Goal: Task Accomplishment & Management: Use online tool/utility

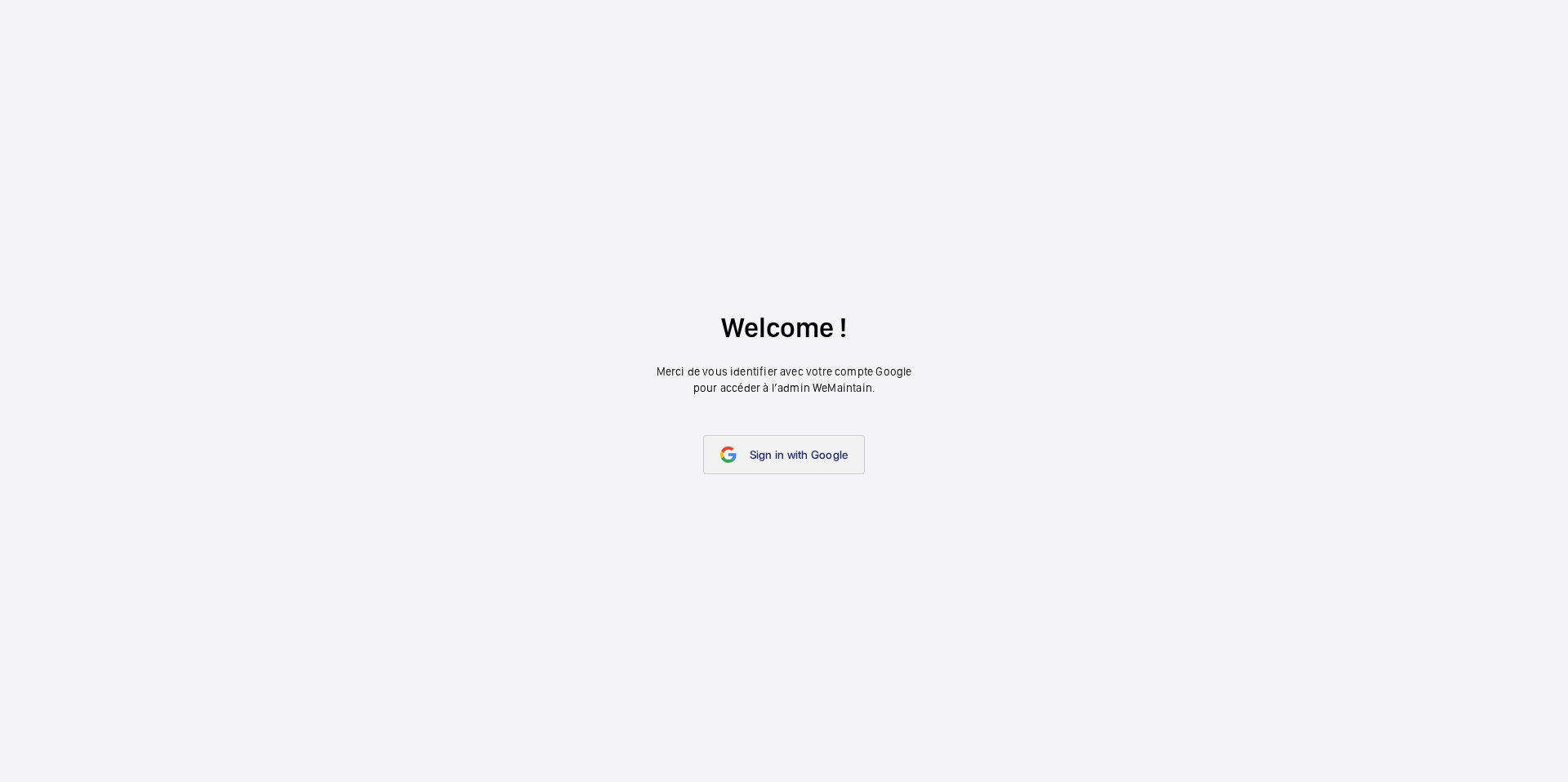
click at [807, 450] on span "Sign in with Google" at bounding box center [800, 454] width 99 height 13
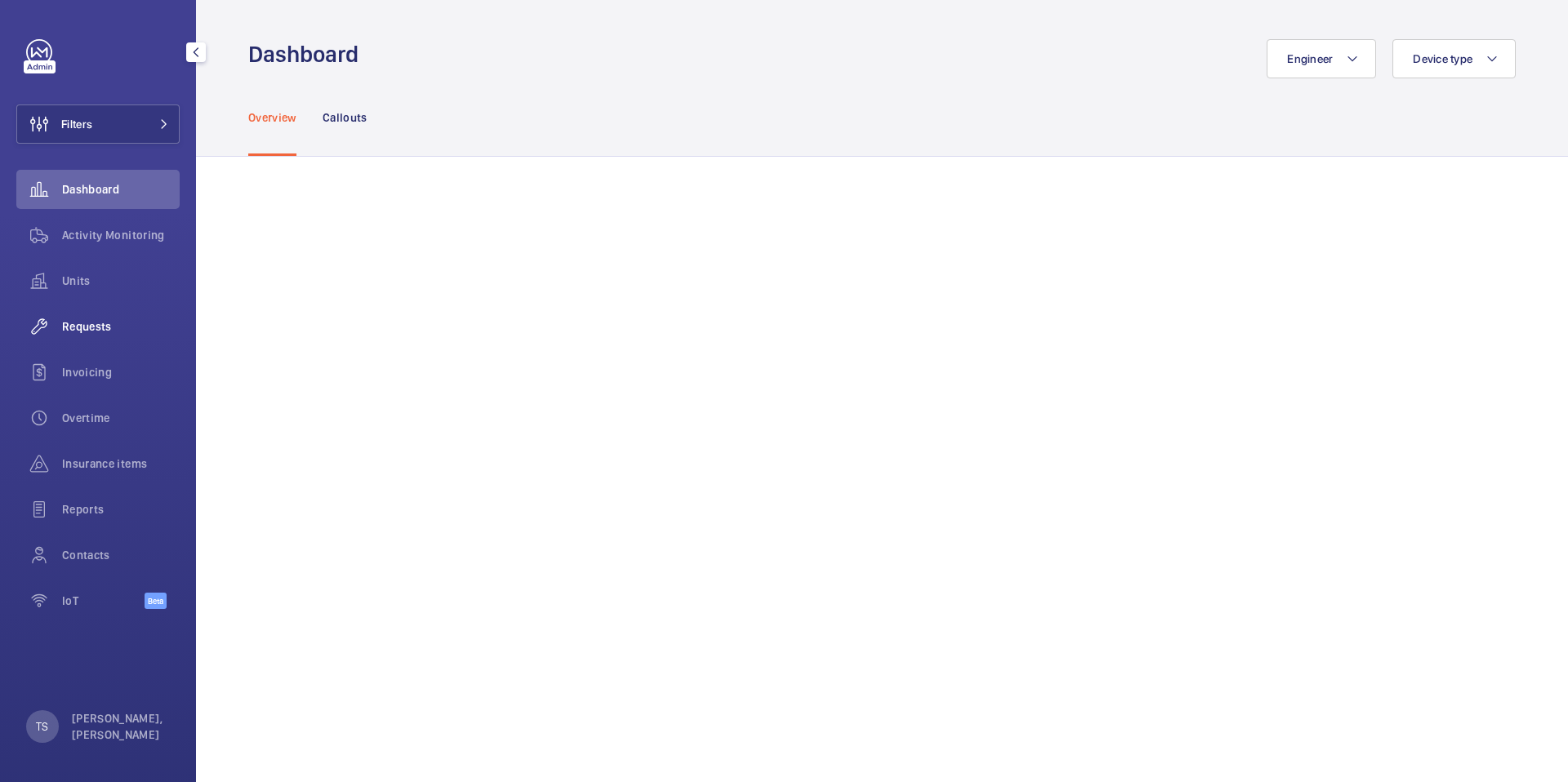
click at [127, 323] on span "Requests" at bounding box center [121, 326] width 118 height 16
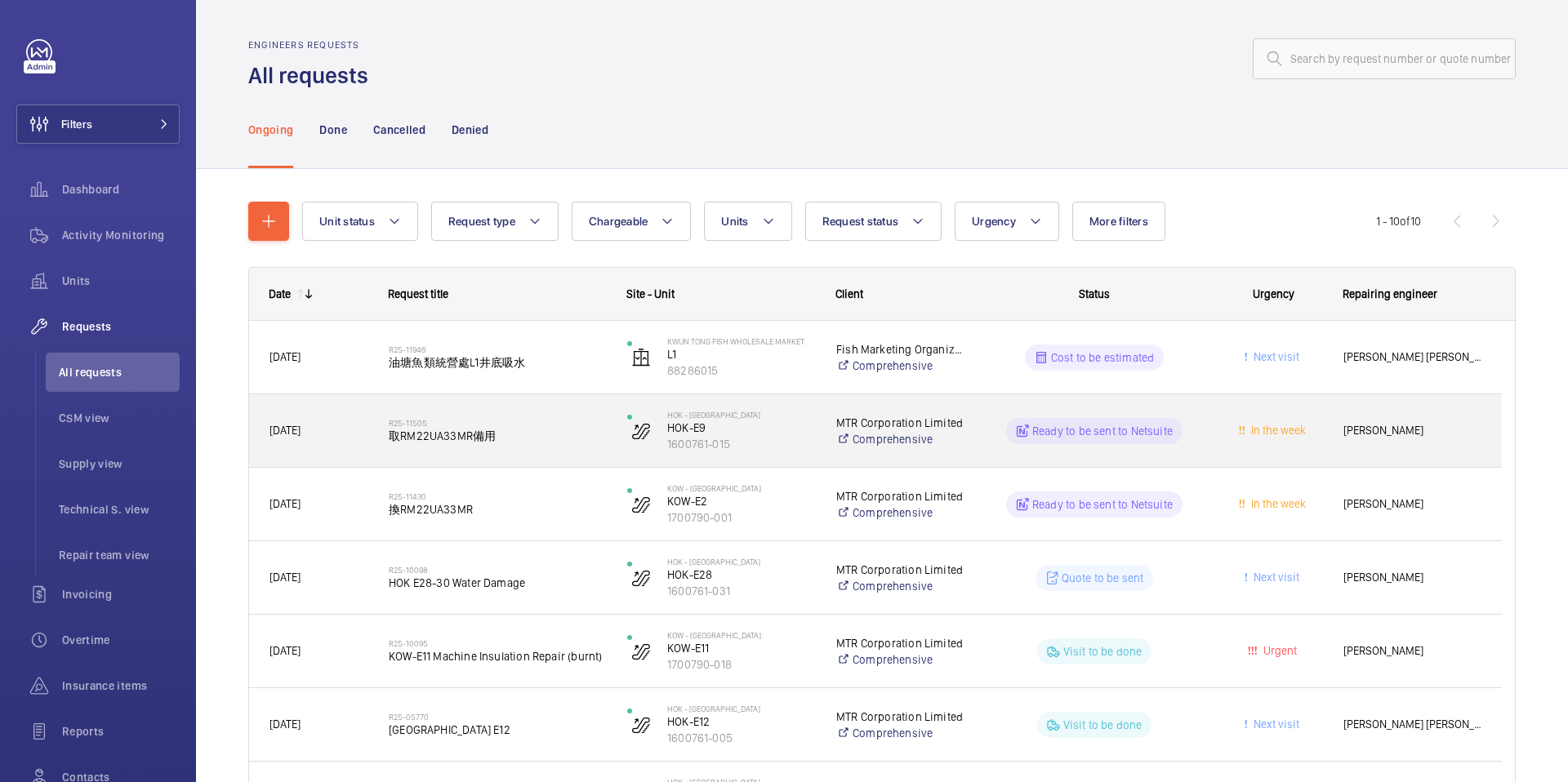
click at [461, 440] on span "取RM22UA33MR備用" at bounding box center [497, 436] width 218 height 16
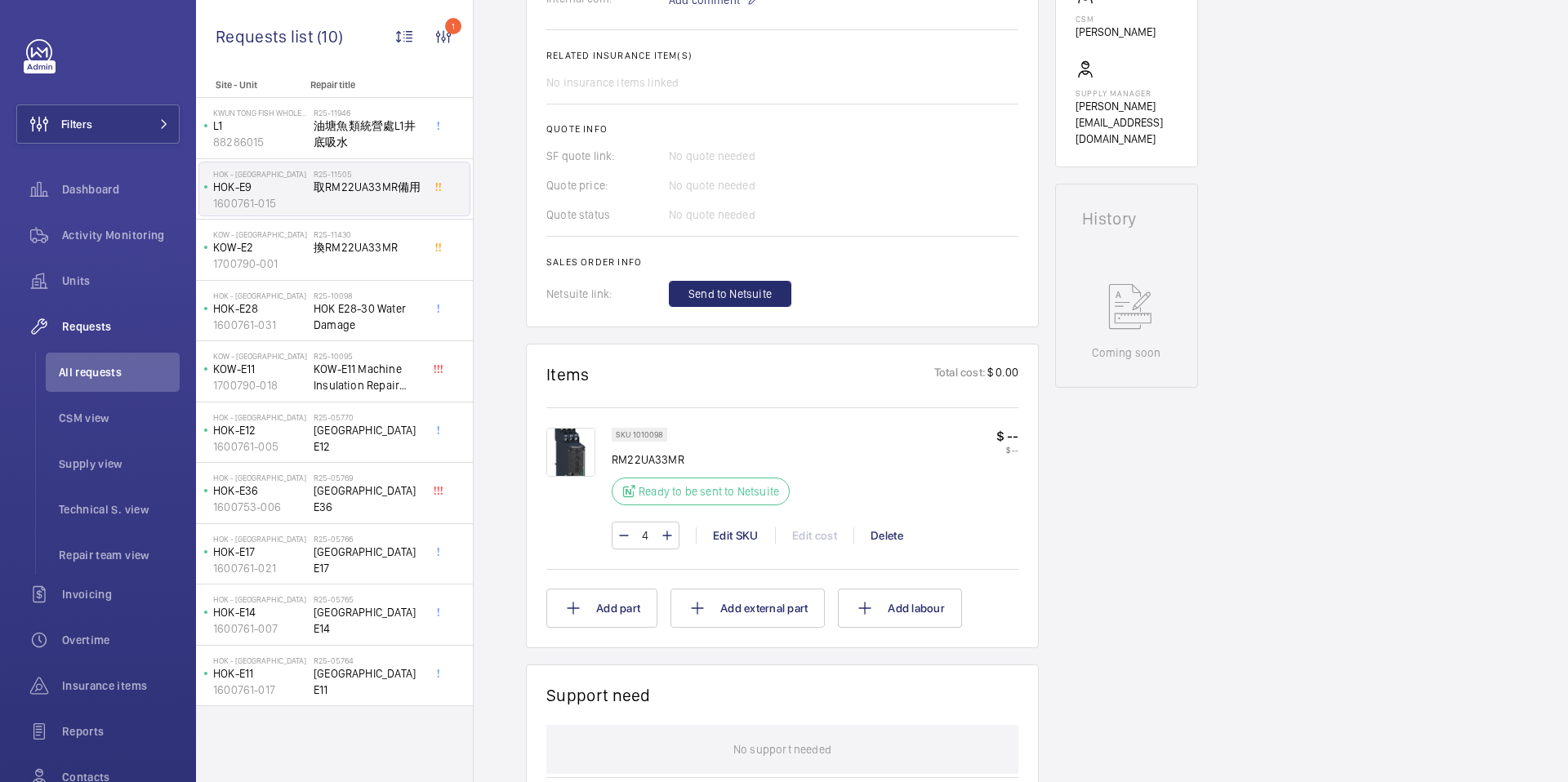
scroll to position [824, 0]
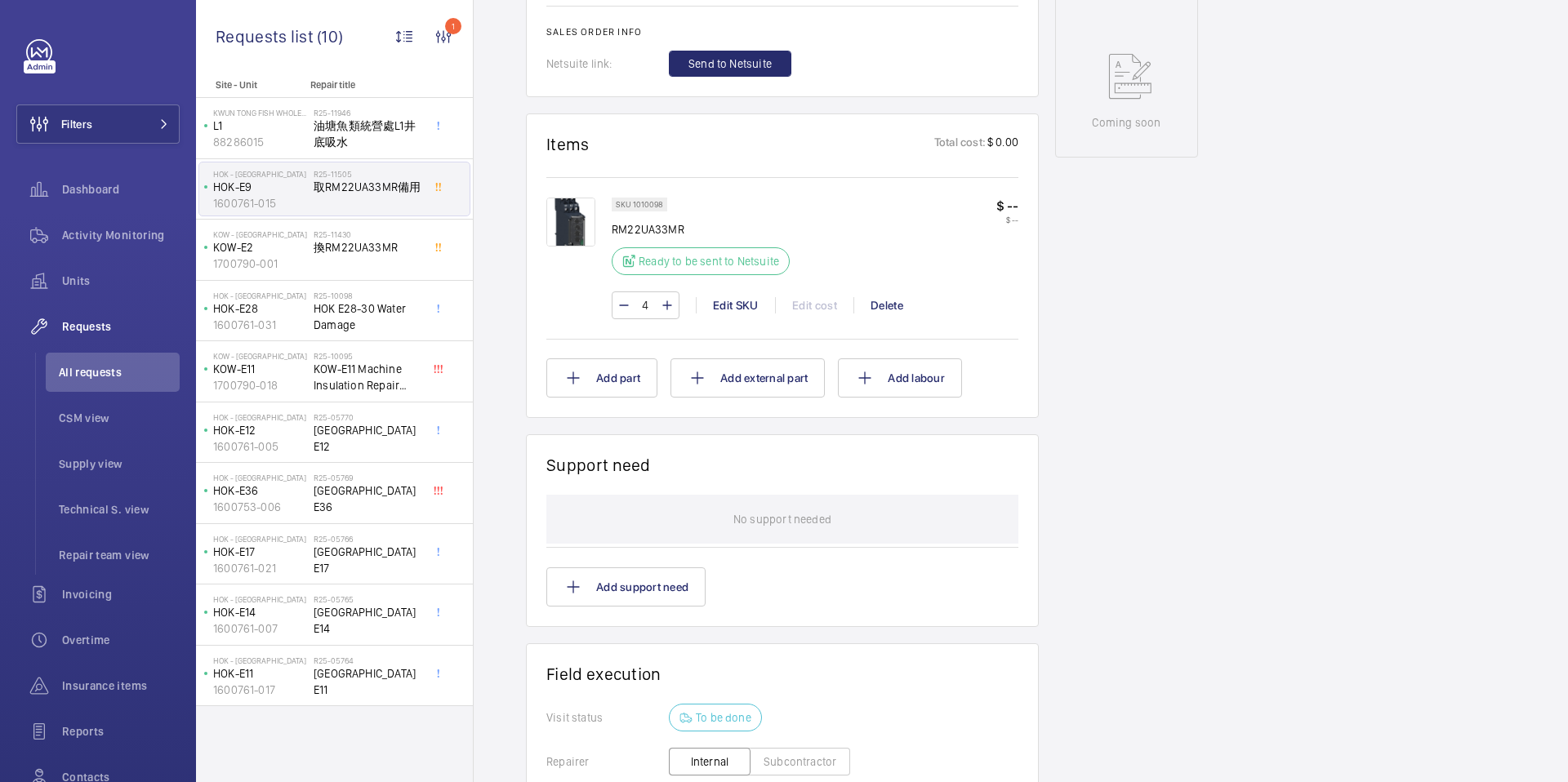
click at [641, 256] on p "Ready to be sent to Netsuite" at bounding box center [709, 261] width 140 height 16
drag, startPoint x: 637, startPoint y: 257, endPoint x: 748, endPoint y: 257, distance: 111.0
click at [748, 257] on div "Ready to be sent to Netsuite" at bounding box center [700, 261] width 178 height 28
click at [882, 264] on div "SKU 1010098 RM22UA33MR Ready to be sent to Netsuite $ -- $ --" at bounding box center [814, 241] width 407 height 88
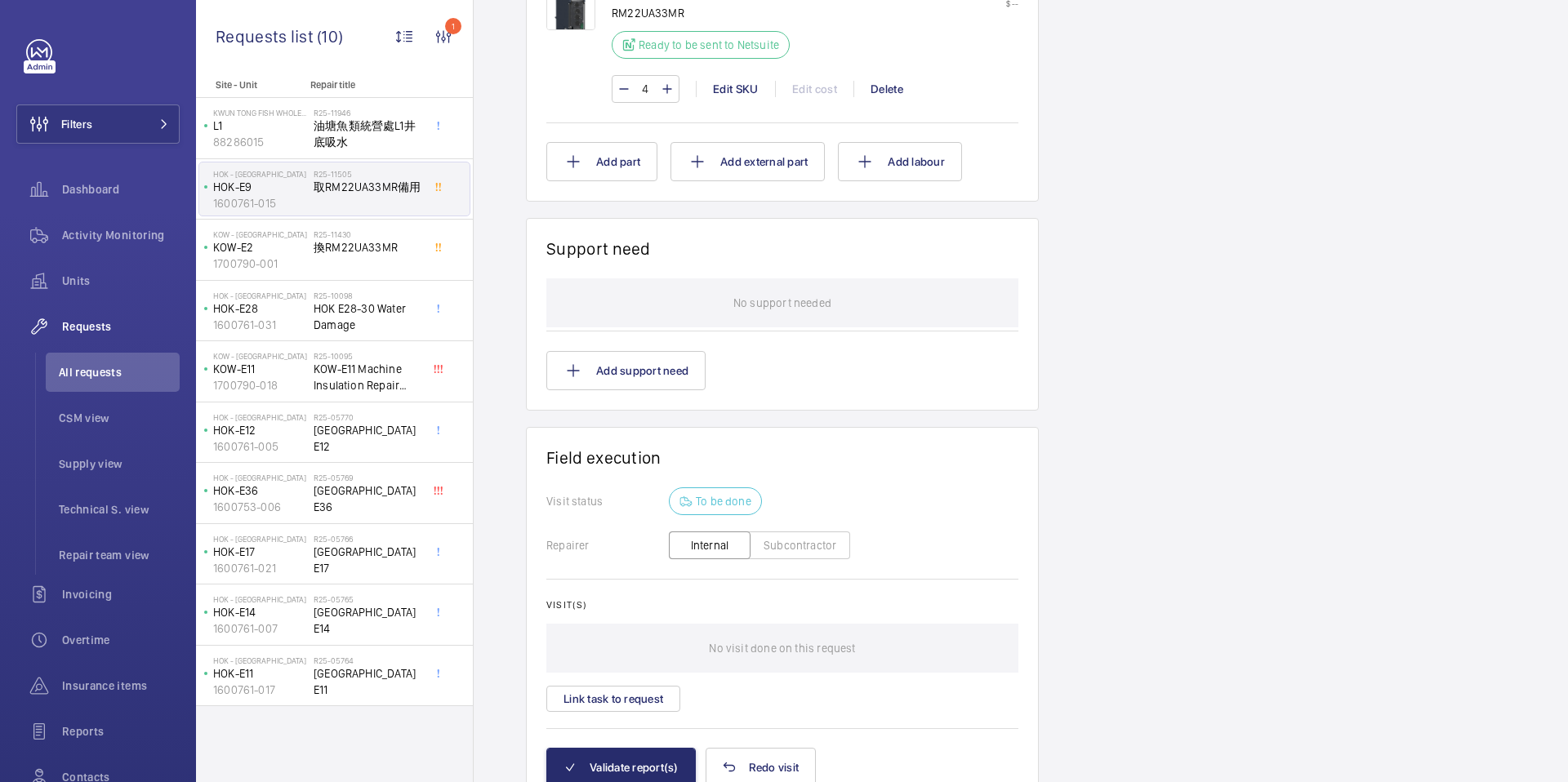
scroll to position [1118, 0]
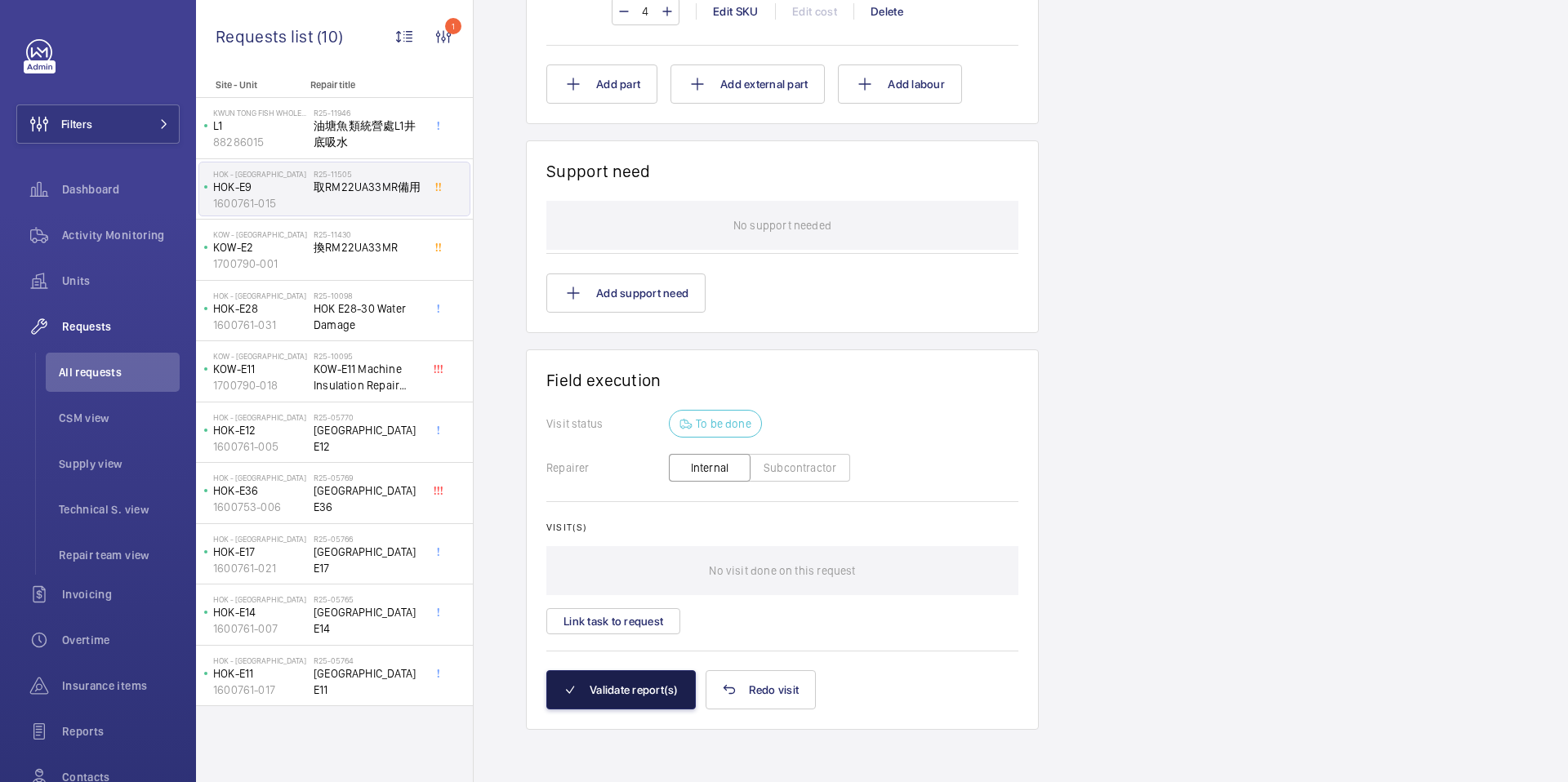
click at [634, 684] on button "Validate report(s)" at bounding box center [621, 689] width 149 height 39
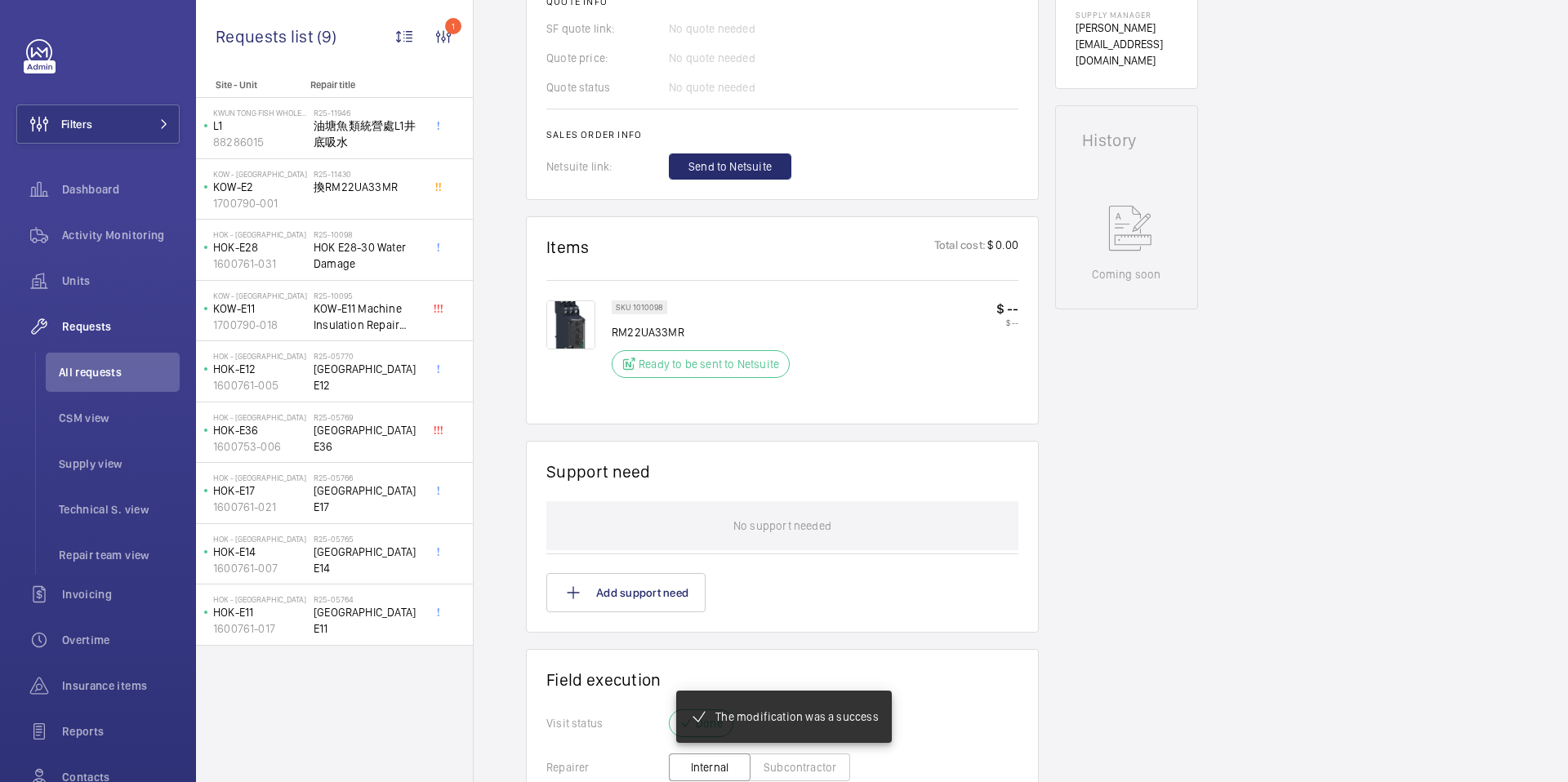
scroll to position [588, 0]
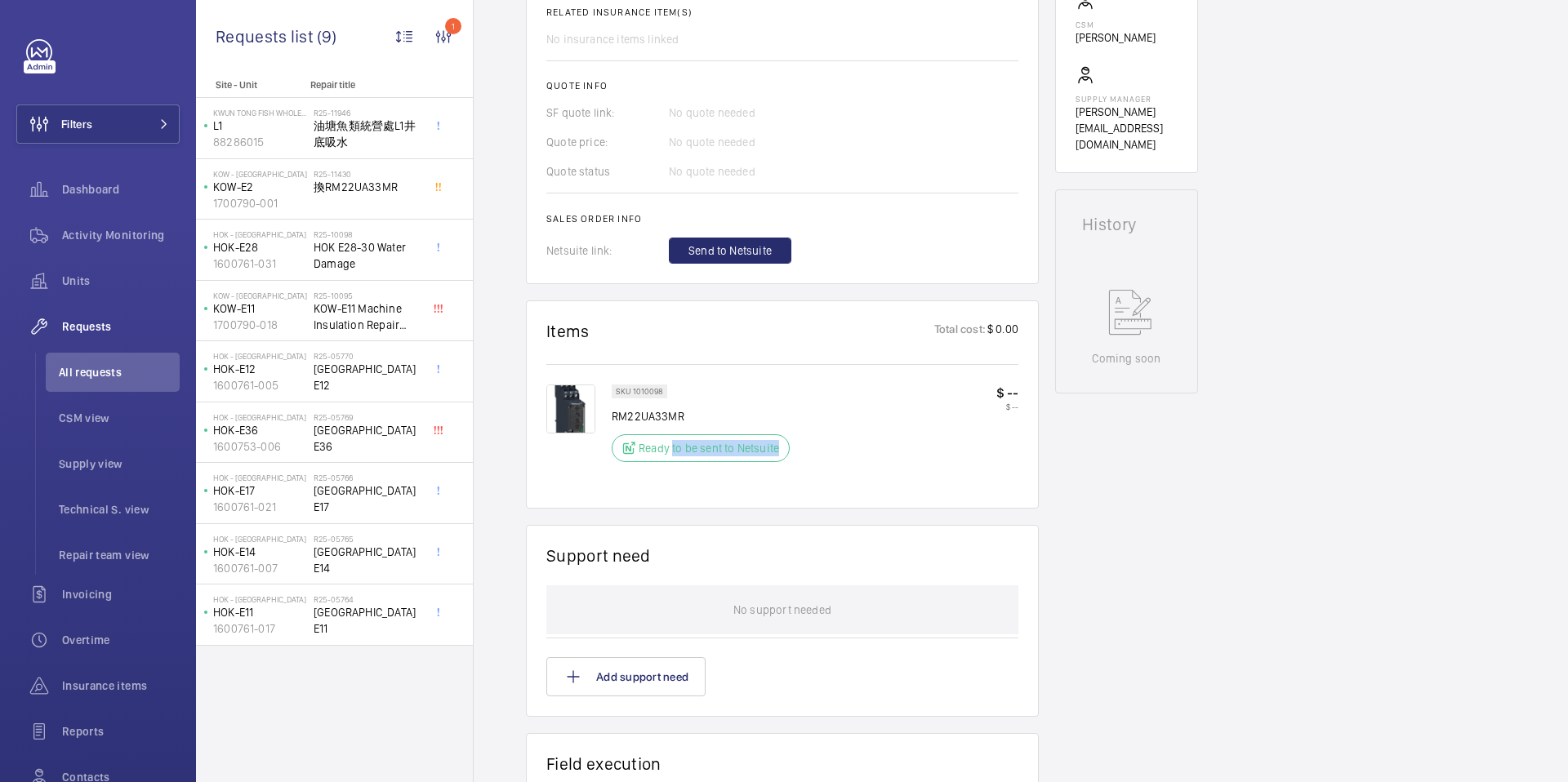
drag, startPoint x: 674, startPoint y: 453, endPoint x: 778, endPoint y: 452, distance: 104.0
click at [778, 452] on p "Ready to be sent to Netsuite" at bounding box center [709, 448] width 140 height 16
click at [767, 479] on div "SKU 1010098 RM22UA33MR Ready to be sent to Netsuite $ -- $ --" at bounding box center [814, 437] width 407 height 104
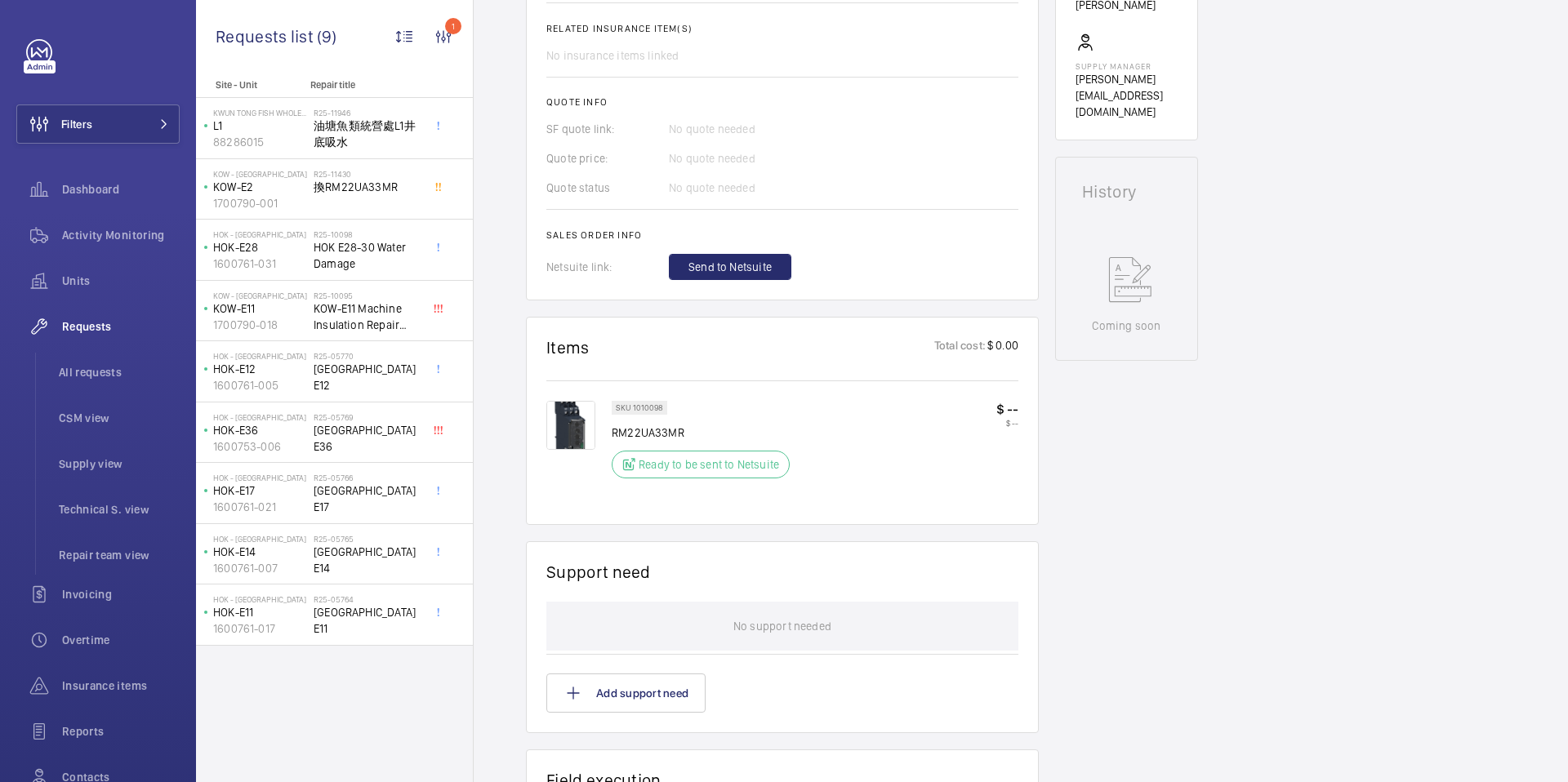
scroll to position [637, 0]
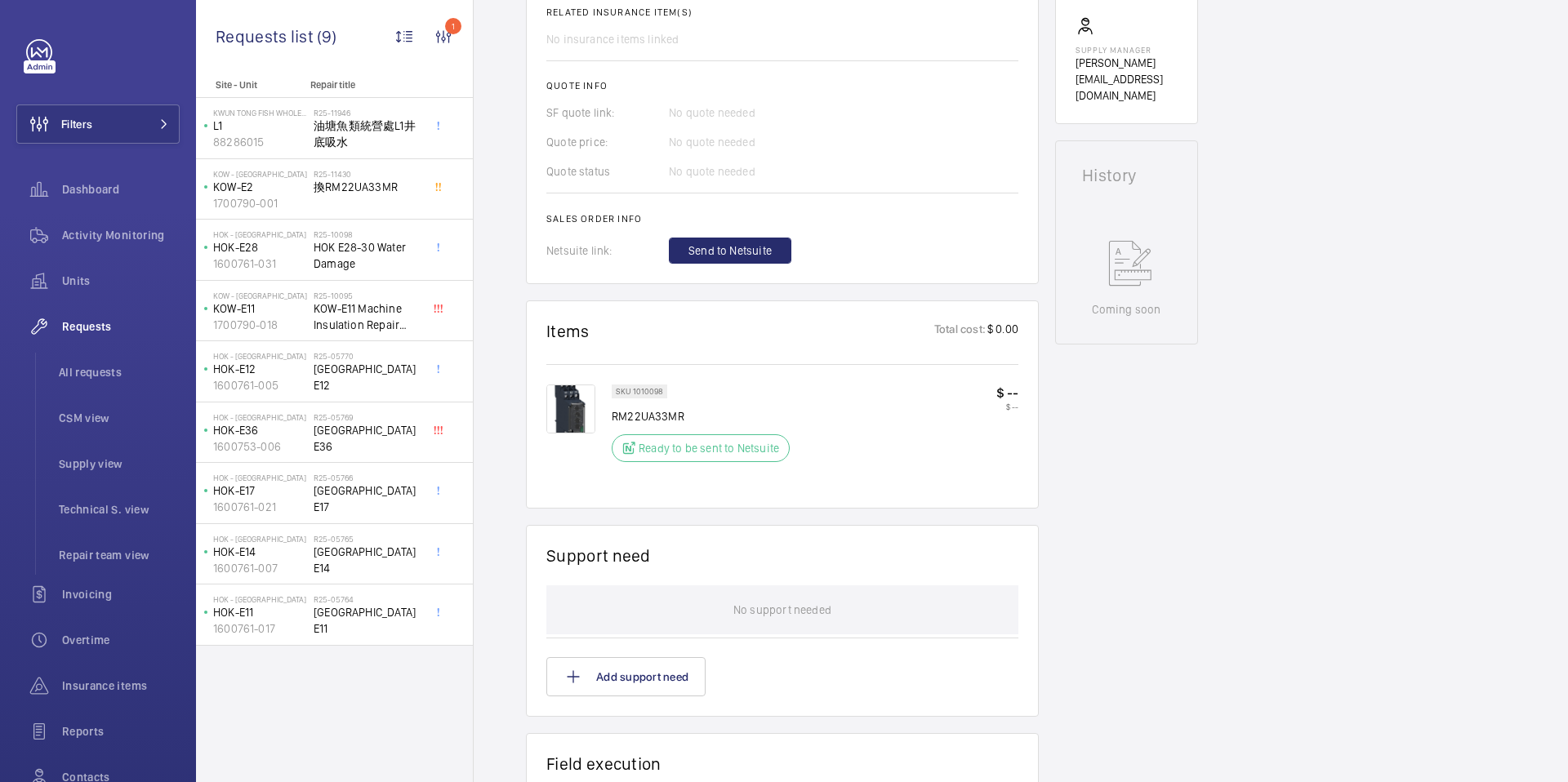
click at [735, 445] on p "Ready to be sent to Netsuite" at bounding box center [709, 448] width 140 height 16
drag, startPoint x: 546, startPoint y: 220, endPoint x: 626, endPoint y: 225, distance: 80.2
click at [615, 260] on div "Netsuite link: Send to Netsuite" at bounding box center [782, 251] width 472 height 26
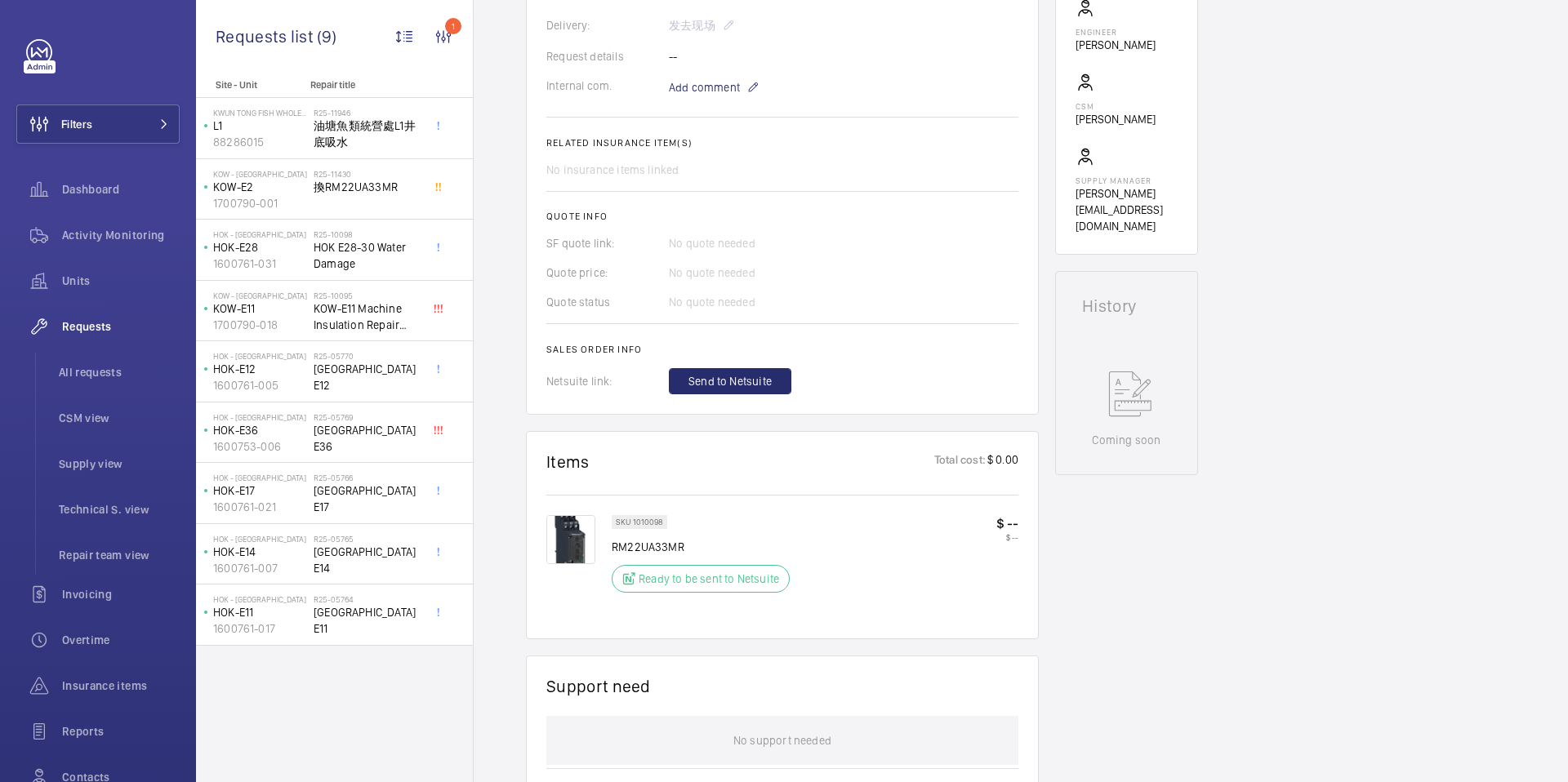
scroll to position [707, 0]
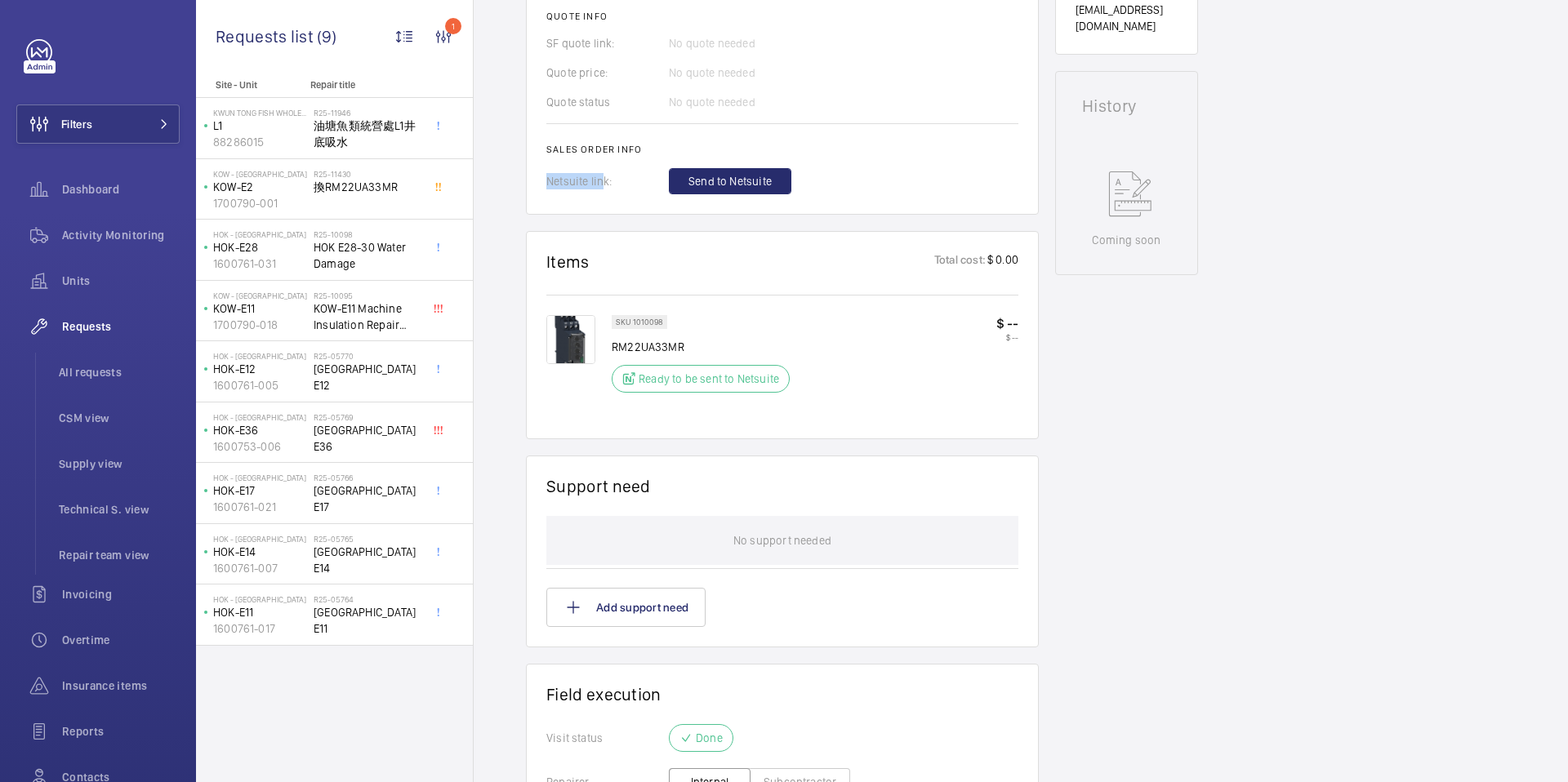
drag, startPoint x: 602, startPoint y: 175, endPoint x: 526, endPoint y: 142, distance: 82.9
click at [513, 161] on div "Engineers requests R25-11505 A repair request was created on [DATE] for a repla…" at bounding box center [1021, 236] width 1094 height 1567
click at [592, 150] on h2 "Sales order info" at bounding box center [782, 149] width 472 height 11
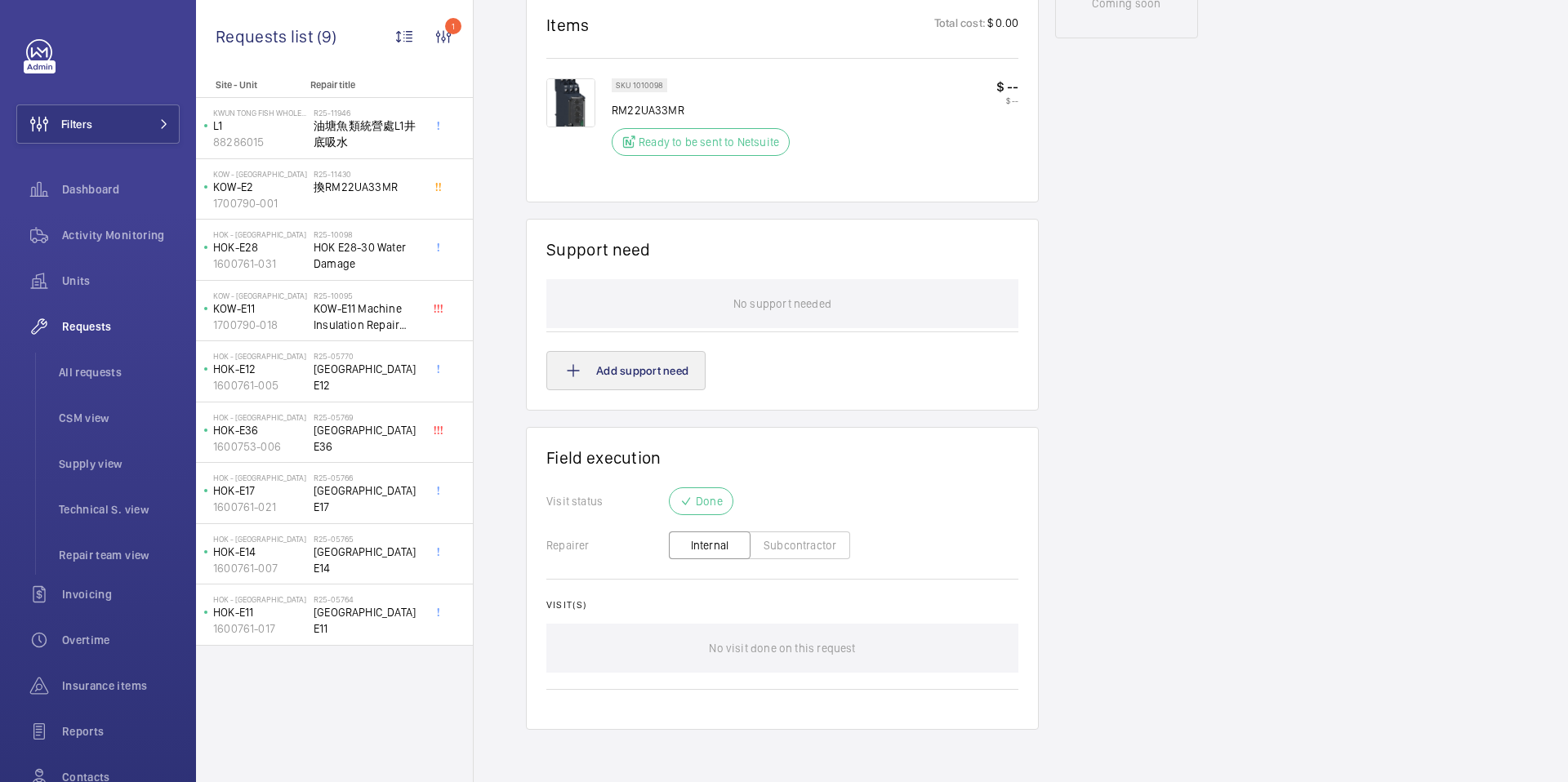
scroll to position [831, 0]
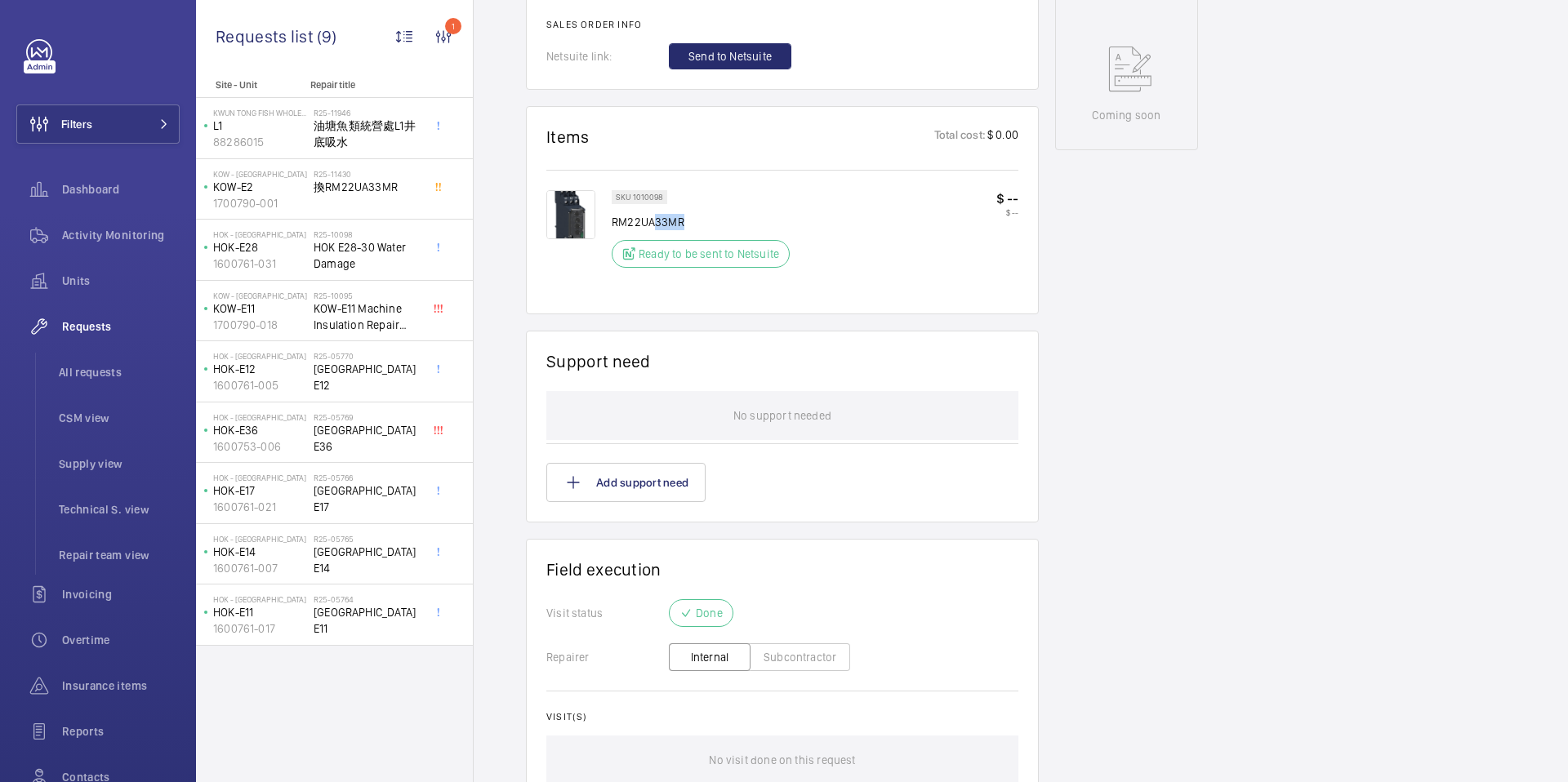
drag, startPoint x: 656, startPoint y: 217, endPoint x: 718, endPoint y: 218, distance: 62.0
click at [718, 218] on p "RM22UA33MR" at bounding box center [705, 222] width 188 height 16
